Goal: Task Accomplishment & Management: Use online tool/utility

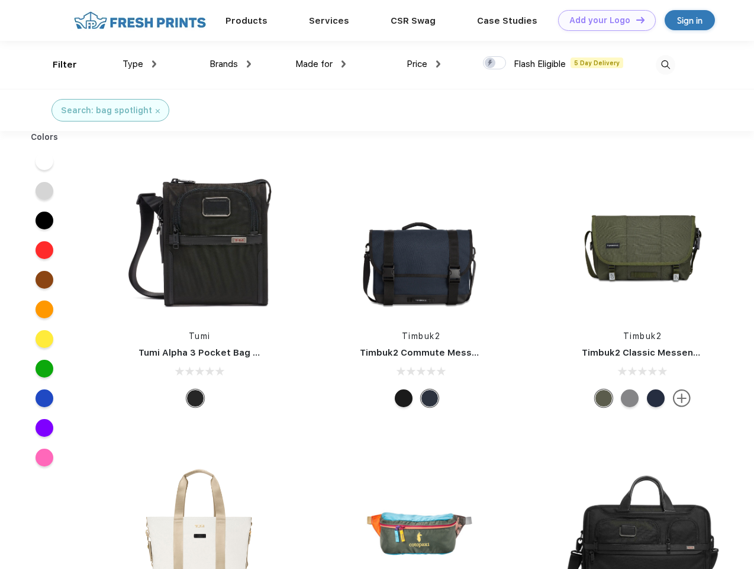
click at [603, 20] on link "Add your Logo Design Tool" at bounding box center [607, 20] width 98 height 21
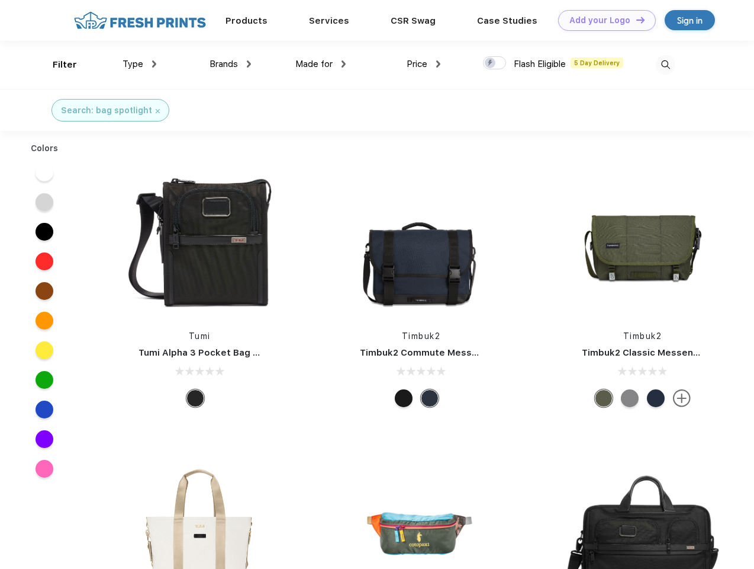
click at [0, 0] on div "Design Tool" at bounding box center [0, 0] width 0 height 0
click at [635, 20] on link "Add your Logo Design Tool" at bounding box center [607, 20] width 98 height 21
click at [57, 65] on div "Filter" at bounding box center [65, 65] width 24 height 14
click at [140, 64] on span "Type" at bounding box center [133, 64] width 21 height 11
click at [230, 64] on span "Brands" at bounding box center [224, 64] width 28 height 11
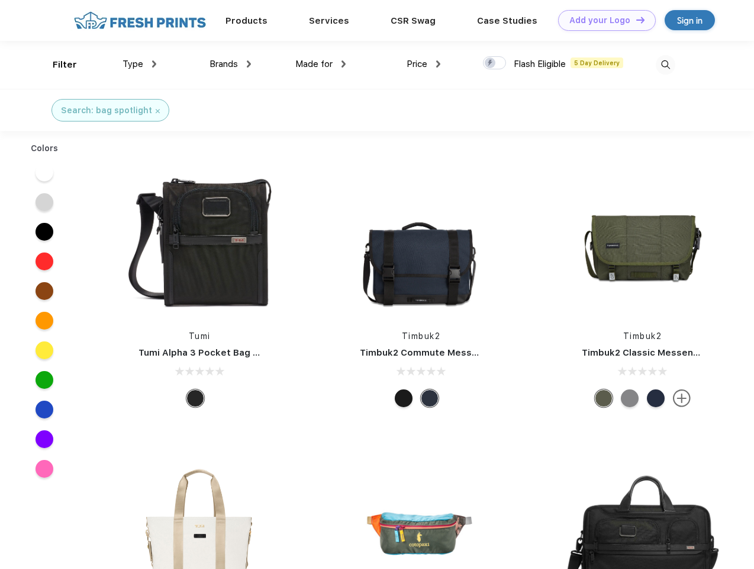
click at [321, 64] on span "Made for" at bounding box center [314, 64] width 37 height 11
click at [424, 64] on span "Price" at bounding box center [417, 64] width 21 height 11
click at [495, 63] on div at bounding box center [494, 62] width 23 height 13
click at [491, 63] on input "checkbox" at bounding box center [487, 60] width 8 height 8
click at [666, 65] on img at bounding box center [666, 65] width 20 height 20
